Goal: Find contact information: Obtain details needed to contact an individual or organization

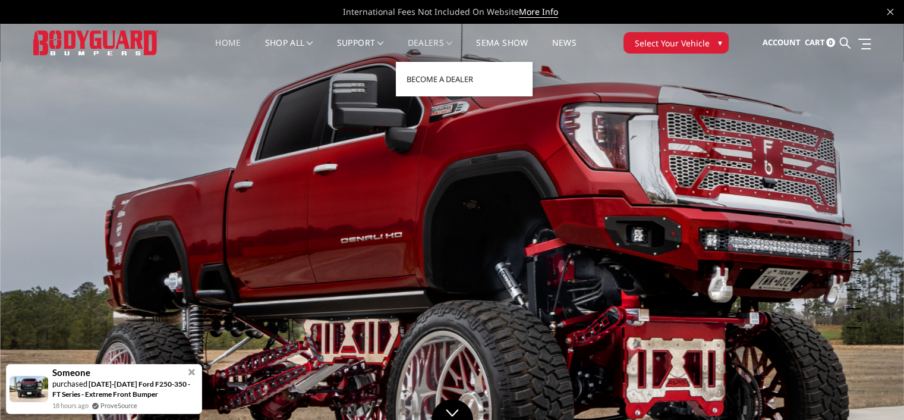
click at [452, 42] on span at bounding box center [450, 43] width 6 height 6
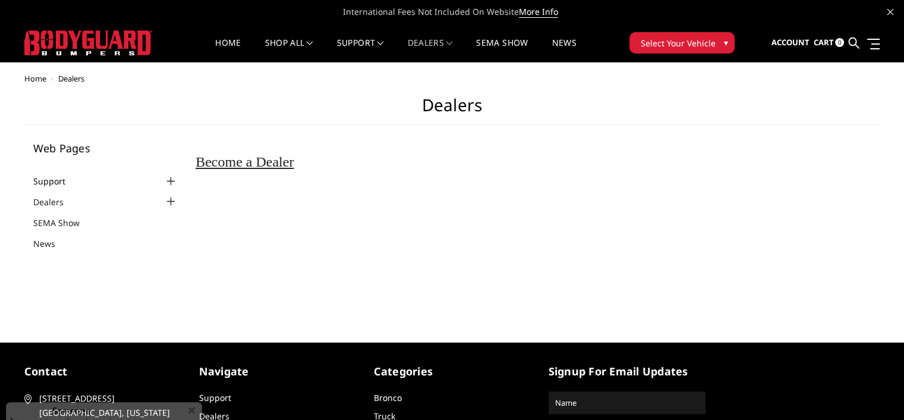
click at [55, 178] on link "Support" at bounding box center [56, 181] width 47 height 12
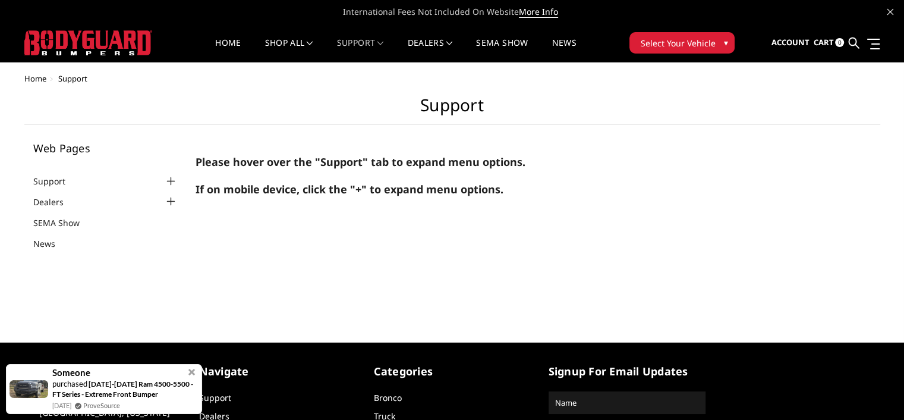
click at [170, 182] on div at bounding box center [171, 181] width 14 height 14
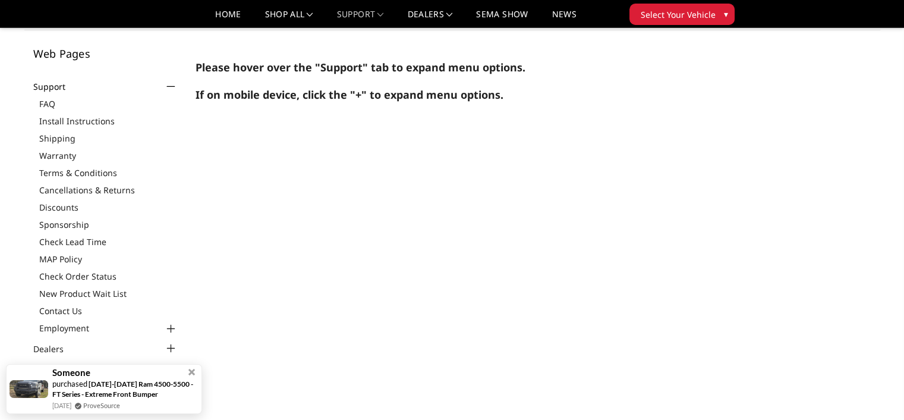
scroll to position [119, 0]
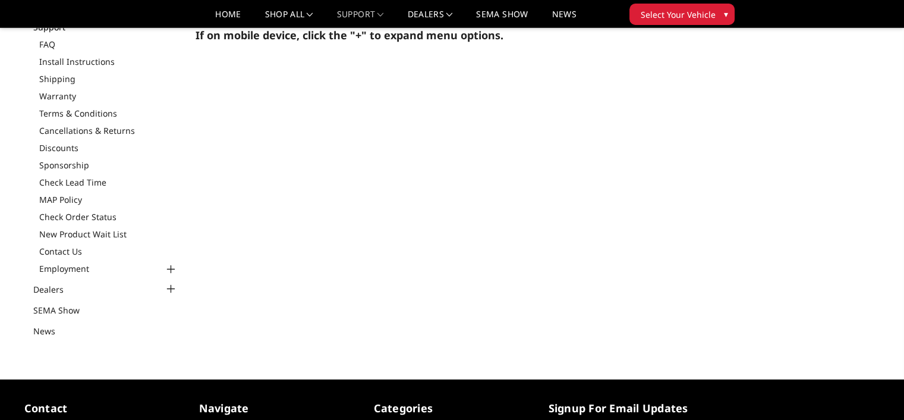
click at [168, 286] on div at bounding box center [171, 289] width 14 height 14
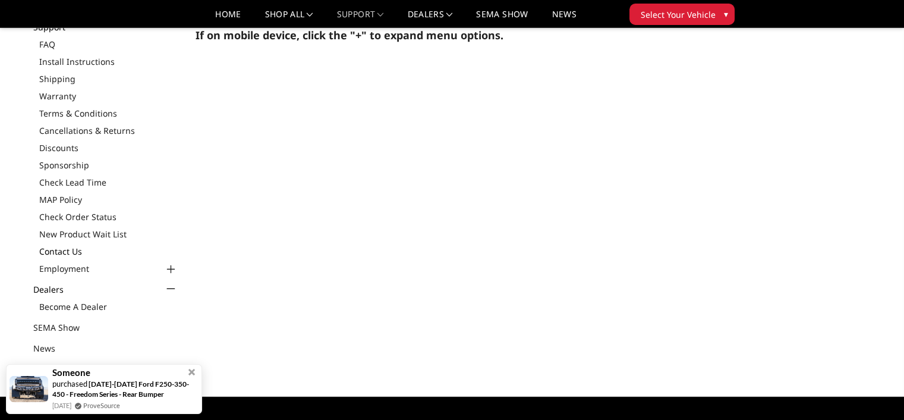
click at [74, 248] on link "Contact Us" at bounding box center [108, 251] width 139 height 12
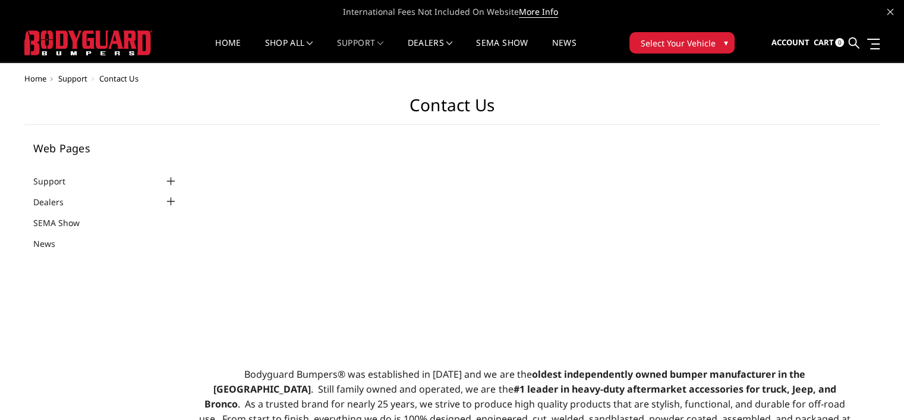
select select "US"
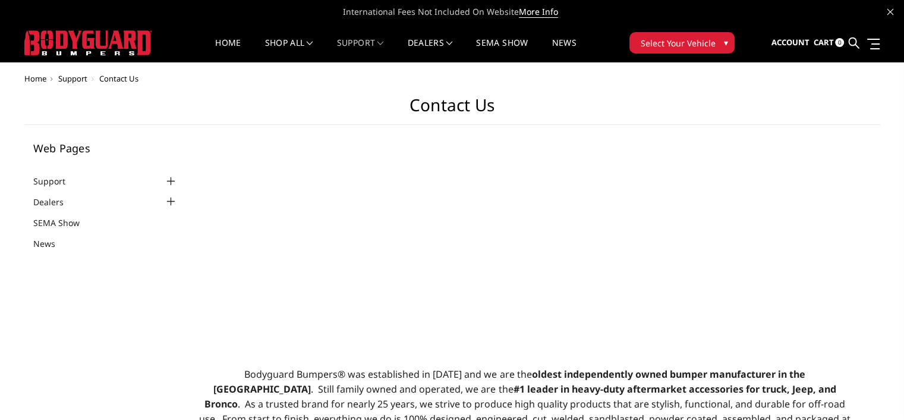
click at [119, 78] on span "Contact Us" at bounding box center [118, 78] width 39 height 11
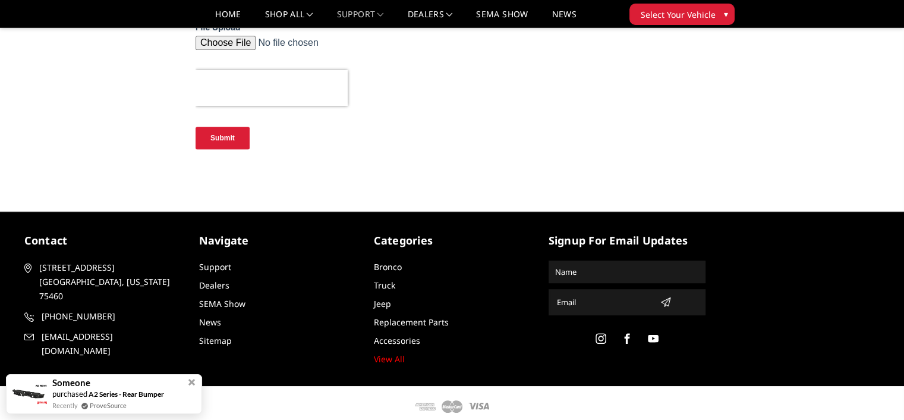
scroll to position [698, 0]
